Goal: Transaction & Acquisition: Purchase product/service

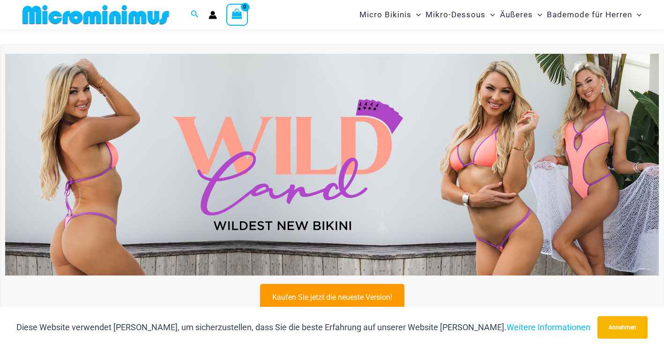
scroll to position [274, 0]
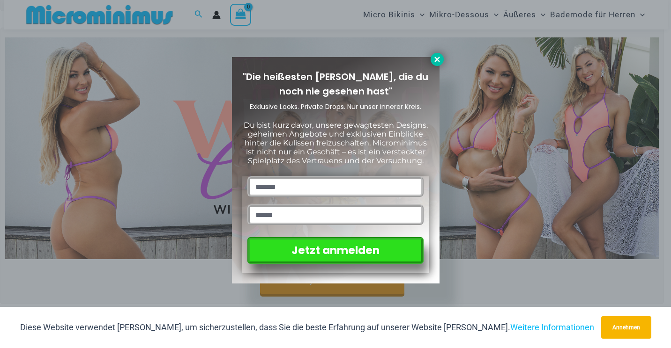
click at [438, 61] on icon at bounding box center [436, 59] width 5 height 5
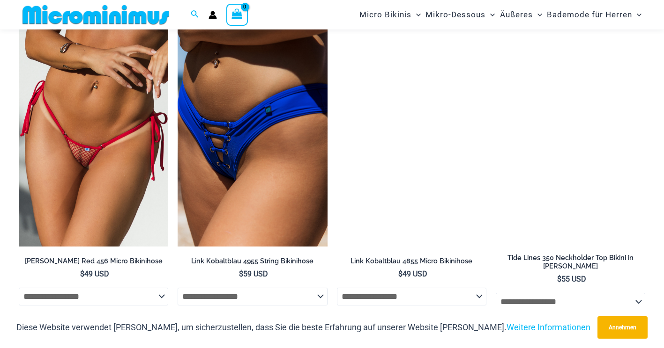
scroll to position [2616, 0]
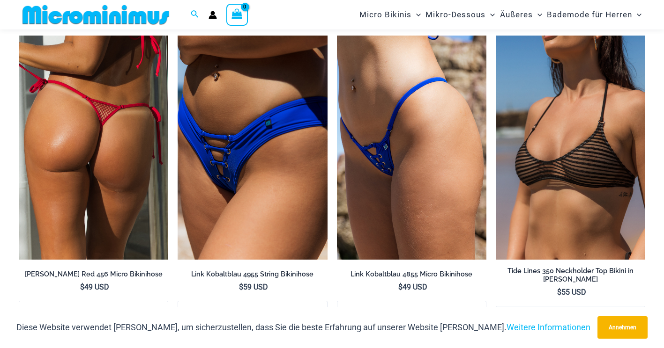
click at [131, 114] on img at bounding box center [93, 148] width 149 height 224
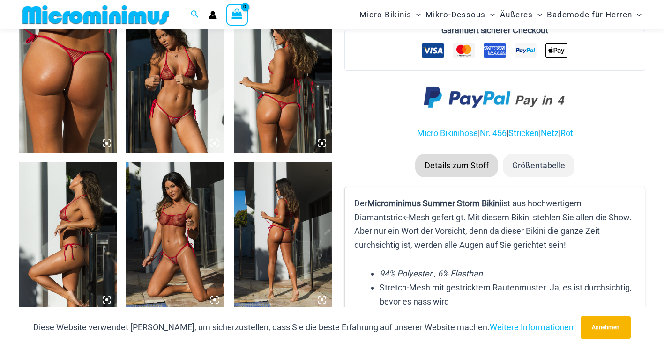
scroll to position [559, 0]
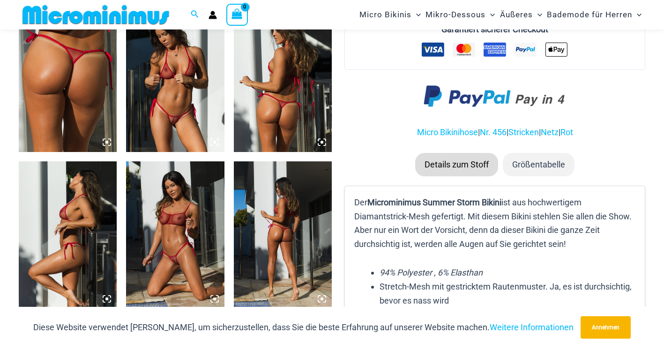
click at [180, 104] on img at bounding box center [175, 78] width 98 height 147
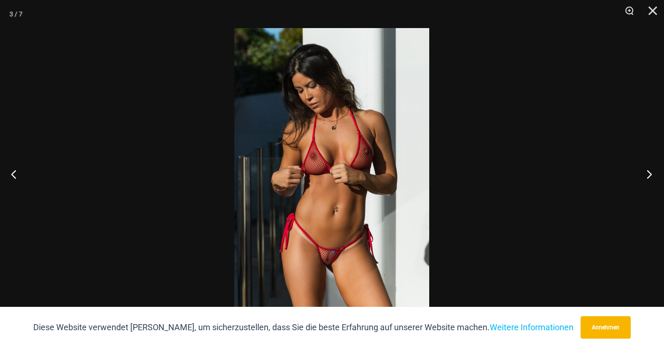
click at [648, 170] on button "Nächster" at bounding box center [646, 174] width 35 height 47
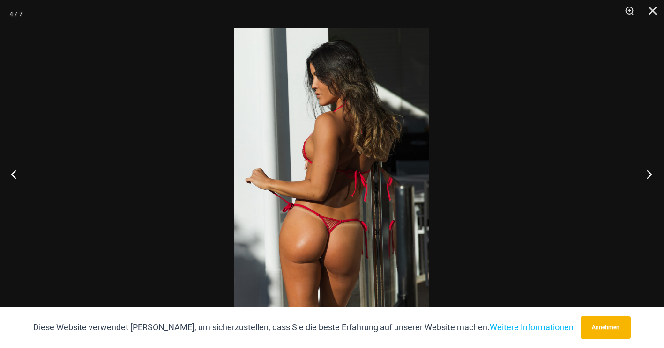
click at [648, 170] on button "Nächster" at bounding box center [646, 174] width 35 height 47
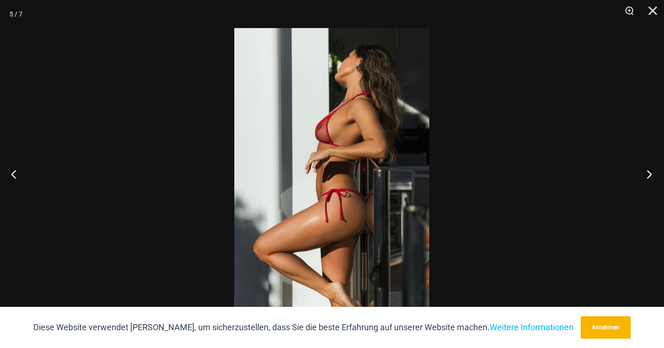
click at [648, 170] on button "Nächster" at bounding box center [646, 174] width 35 height 47
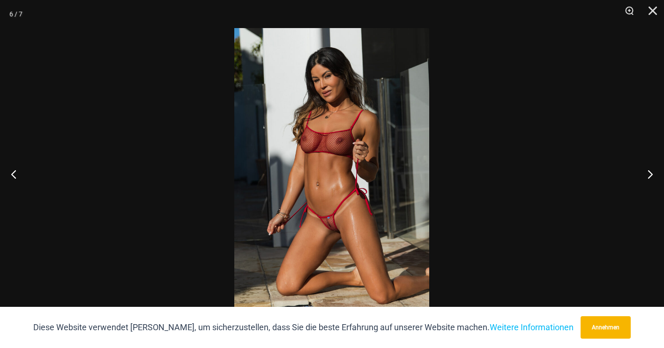
click at [403, 166] on img at bounding box center [331, 174] width 195 height 292
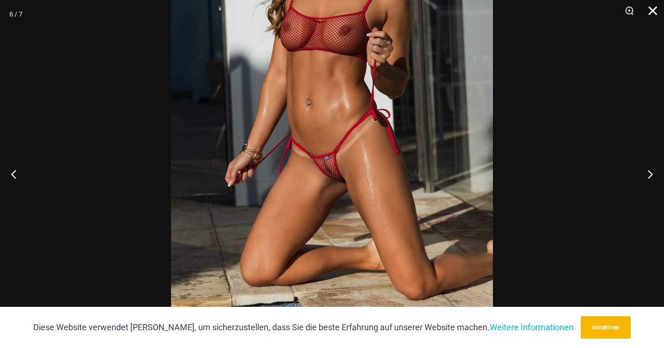
click at [650, 9] on button "Schließen" at bounding box center [648, 14] width 23 height 28
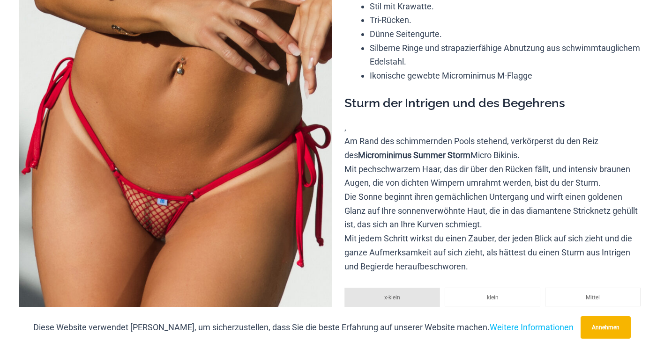
scroll to position [0, 0]
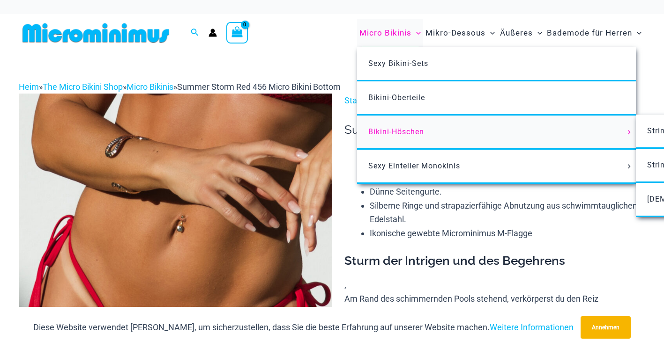
click at [393, 133] on font "Bikini-Höschen" at bounding box center [396, 131] width 56 height 9
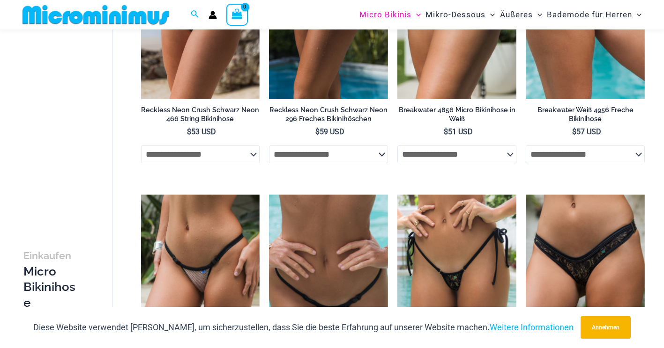
scroll to position [1039, 0]
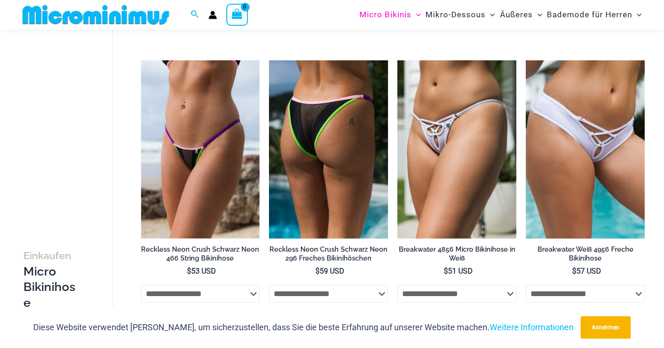
click at [351, 132] on img at bounding box center [328, 149] width 119 height 178
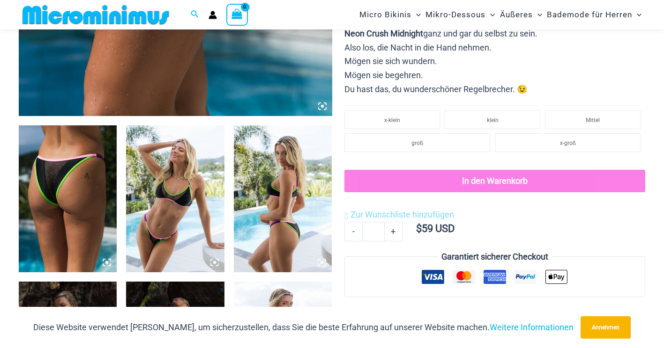
scroll to position [461, 0]
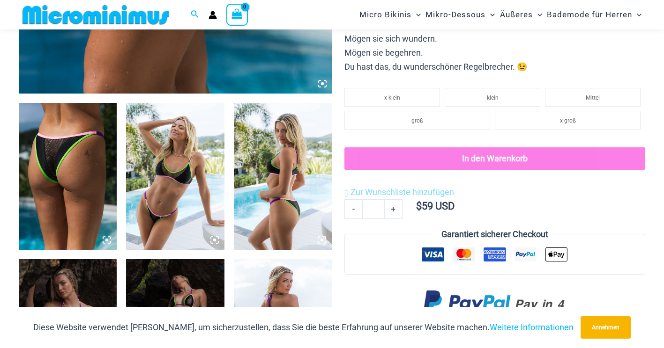
click at [104, 158] on img at bounding box center [68, 176] width 98 height 147
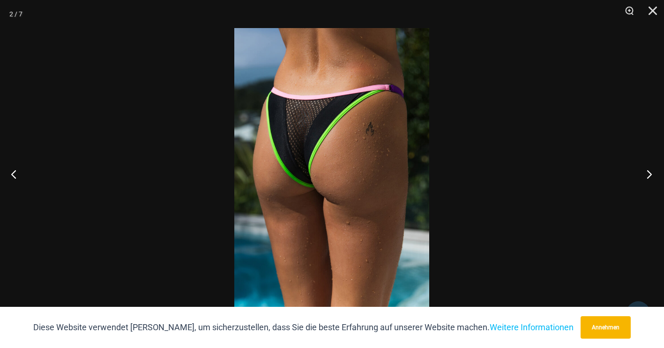
click at [650, 173] on button "Nächster" at bounding box center [646, 174] width 35 height 47
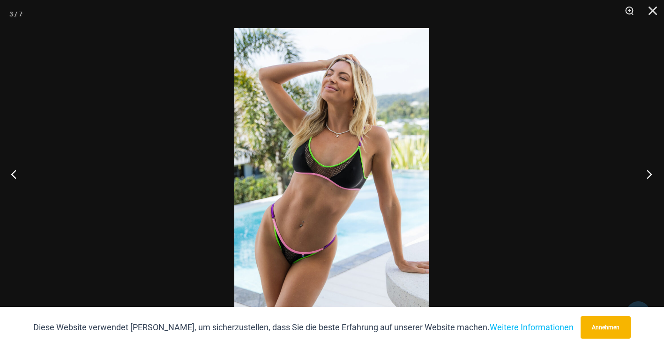
click at [650, 173] on button "Nächster" at bounding box center [646, 174] width 35 height 47
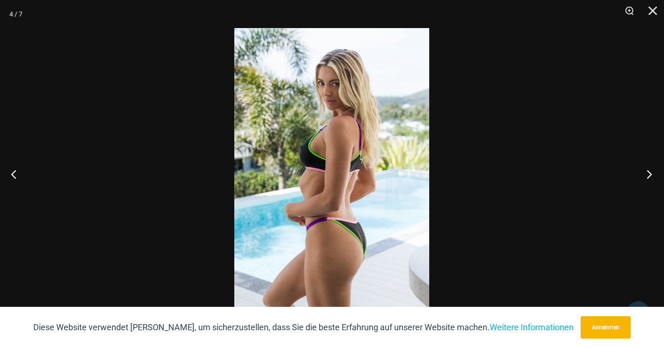
click at [650, 173] on button "Nächster" at bounding box center [646, 174] width 35 height 47
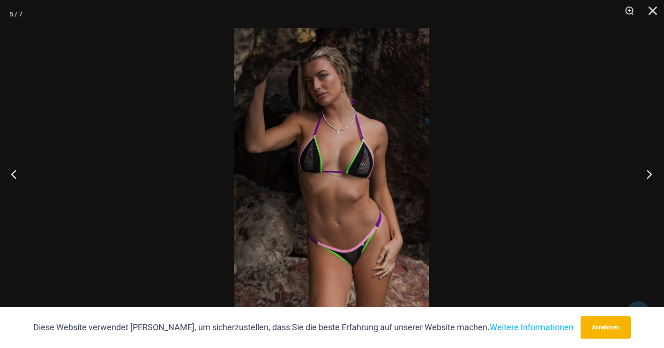
click at [650, 173] on button "Nächster" at bounding box center [646, 174] width 35 height 47
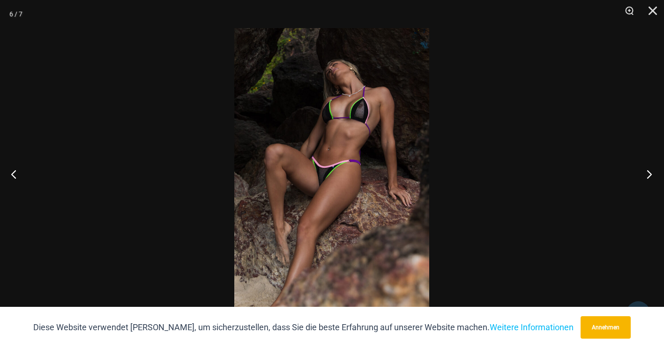
click at [650, 173] on button "Nächster" at bounding box center [646, 174] width 35 height 47
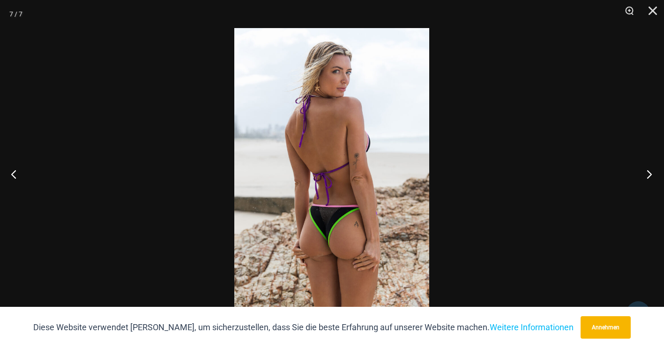
click at [650, 173] on button "Nächster" at bounding box center [646, 174] width 35 height 47
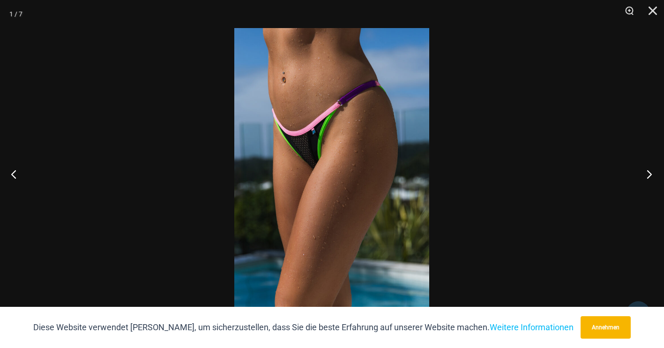
click at [650, 173] on button "Nächster" at bounding box center [646, 174] width 35 height 47
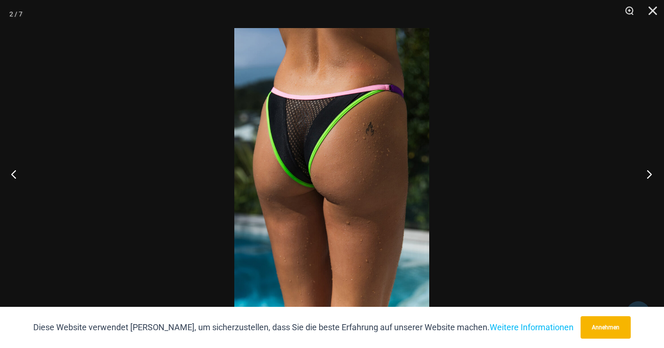
click at [650, 173] on button "Nächster" at bounding box center [646, 174] width 35 height 47
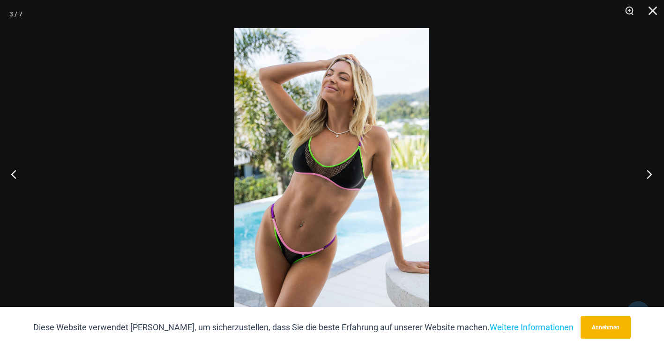
click at [650, 173] on button "Nächster" at bounding box center [646, 174] width 35 height 47
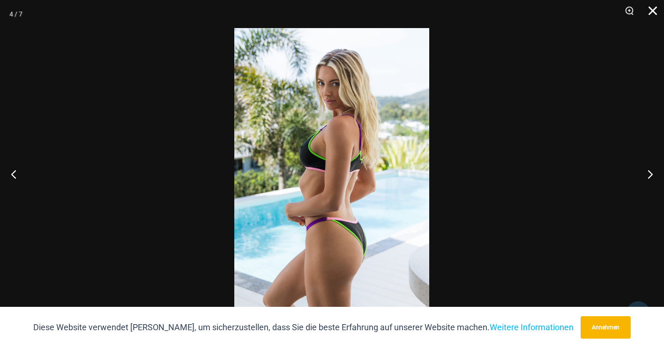
click at [655, 11] on button "Schließen" at bounding box center [648, 14] width 23 height 28
